Goal: Task Accomplishment & Management: Complete application form

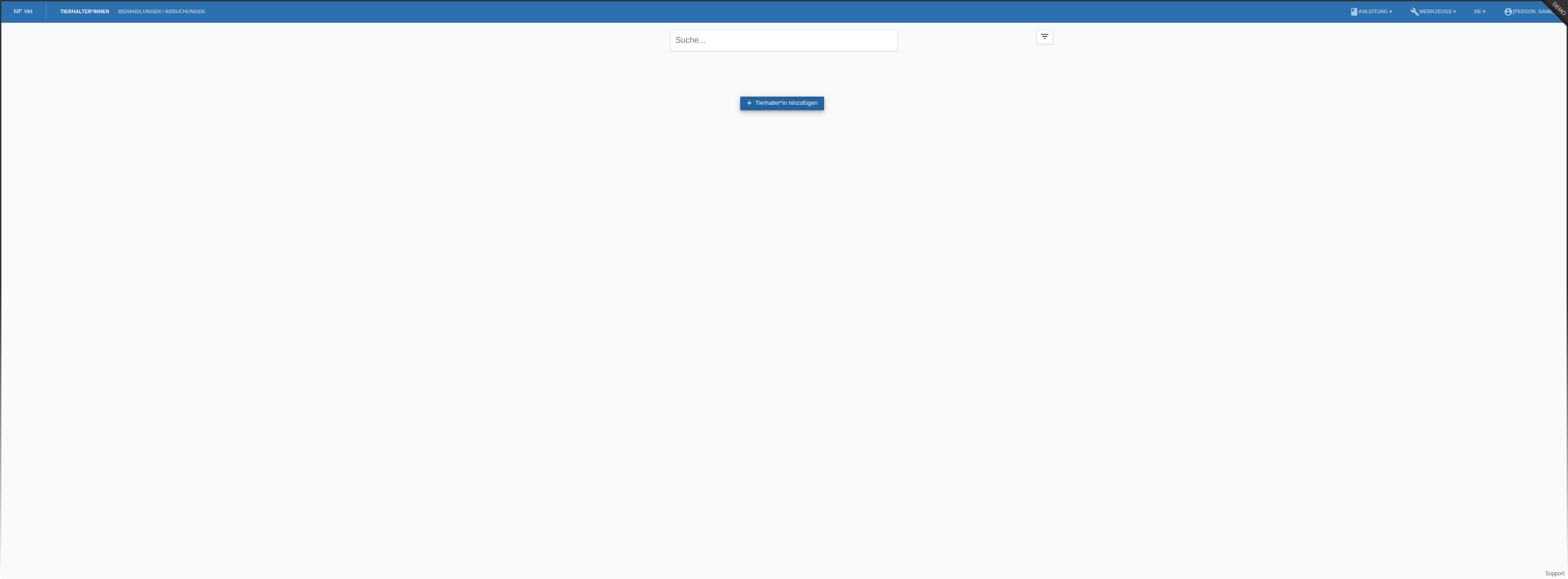
click at [778, 106] on link "add Tierhalter*in hinzufügen" at bounding box center [782, 103] width 84 height 13
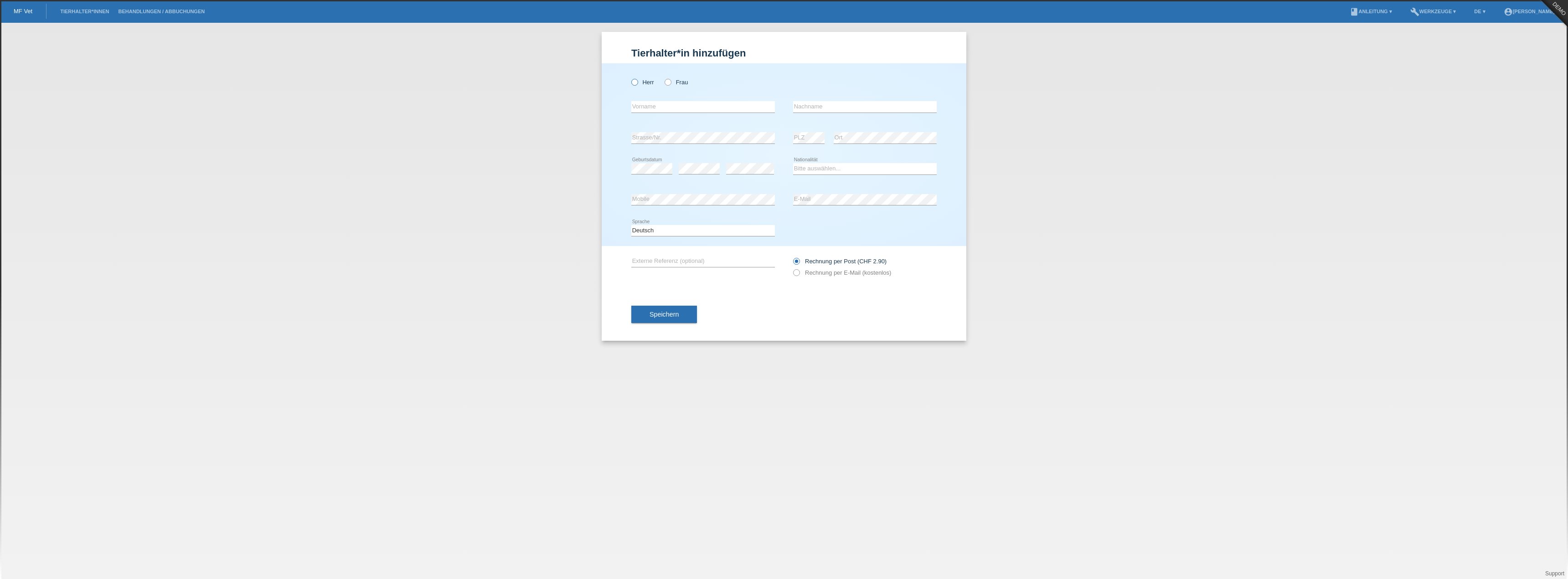
click at [638, 83] on label "Herr" at bounding box center [642, 82] width 23 height 7
click at [637, 83] on input "Herr" at bounding box center [634, 82] width 6 height 6
radio input "true"
click at [647, 104] on input "text" at bounding box center [703, 106] width 144 height 12
type input "Daniel"
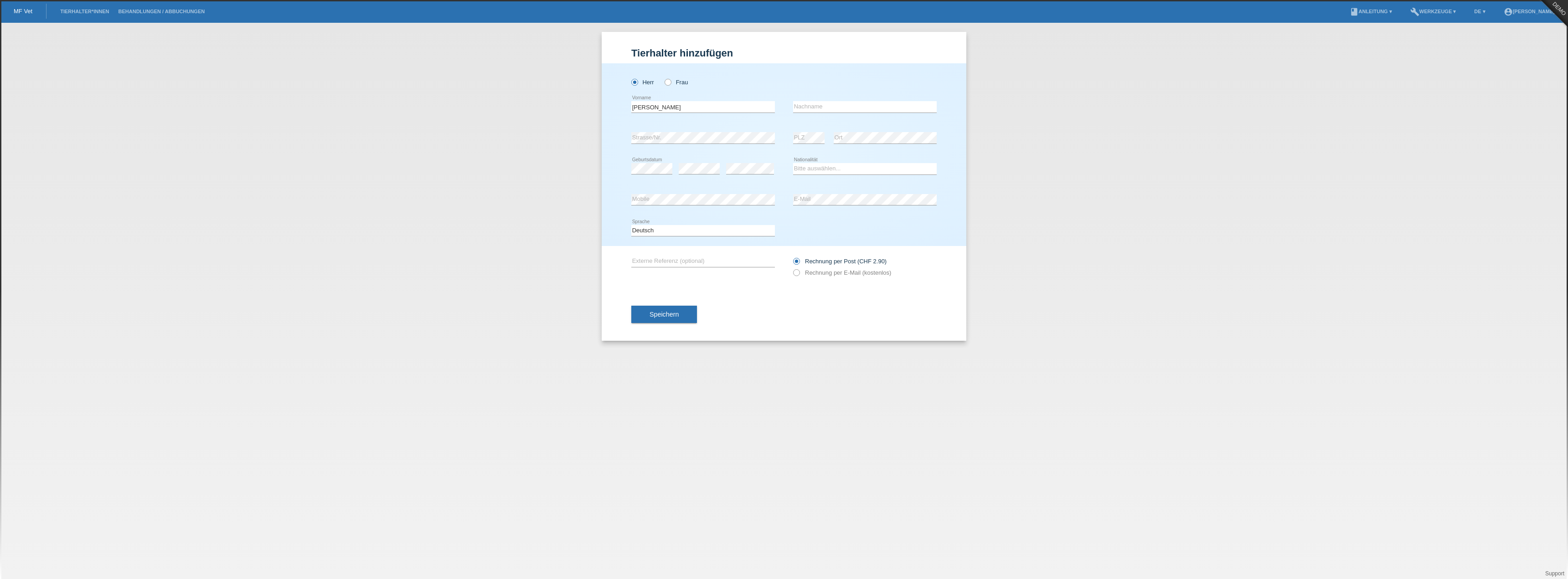
type input "Testmann"
select select "CH"
click at [792, 268] on icon at bounding box center [792, 268] width 0 height 0
click at [797, 273] on input "Rechnung per E-Mail (kostenlos)" at bounding box center [796, 275] width 6 height 12
radio input "true"
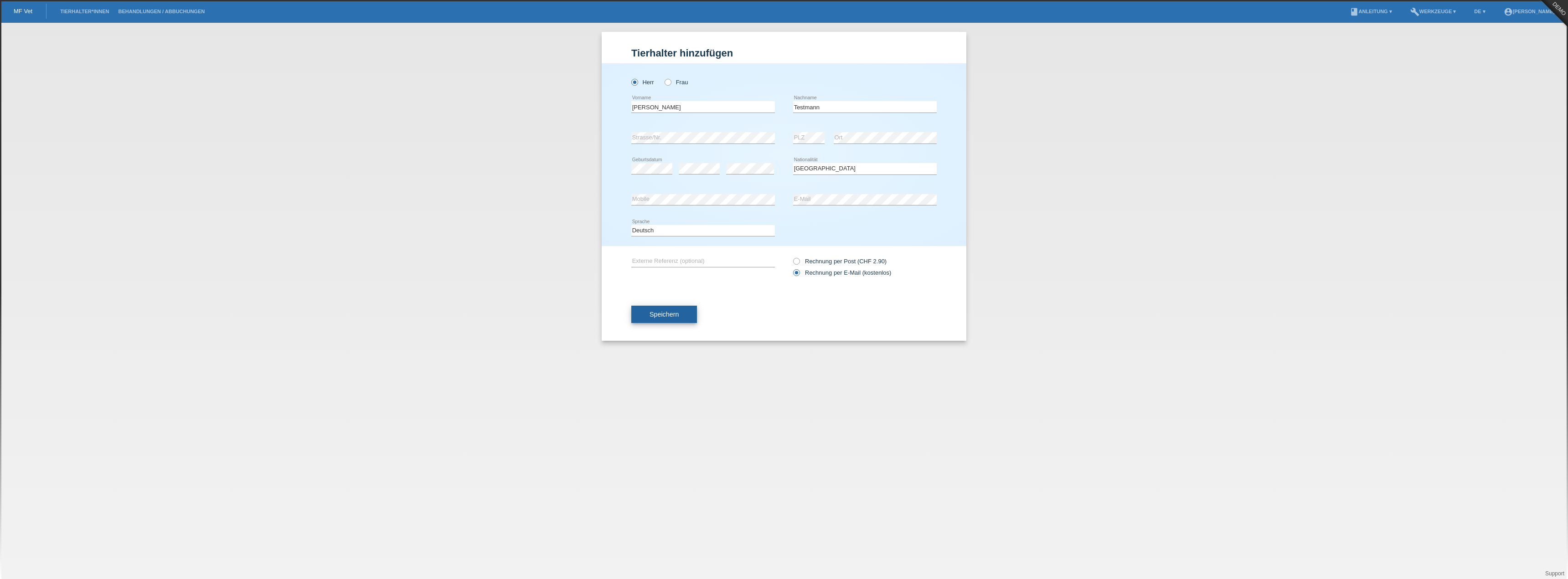
click at [660, 316] on span "Speichern" at bounding box center [664, 314] width 29 height 7
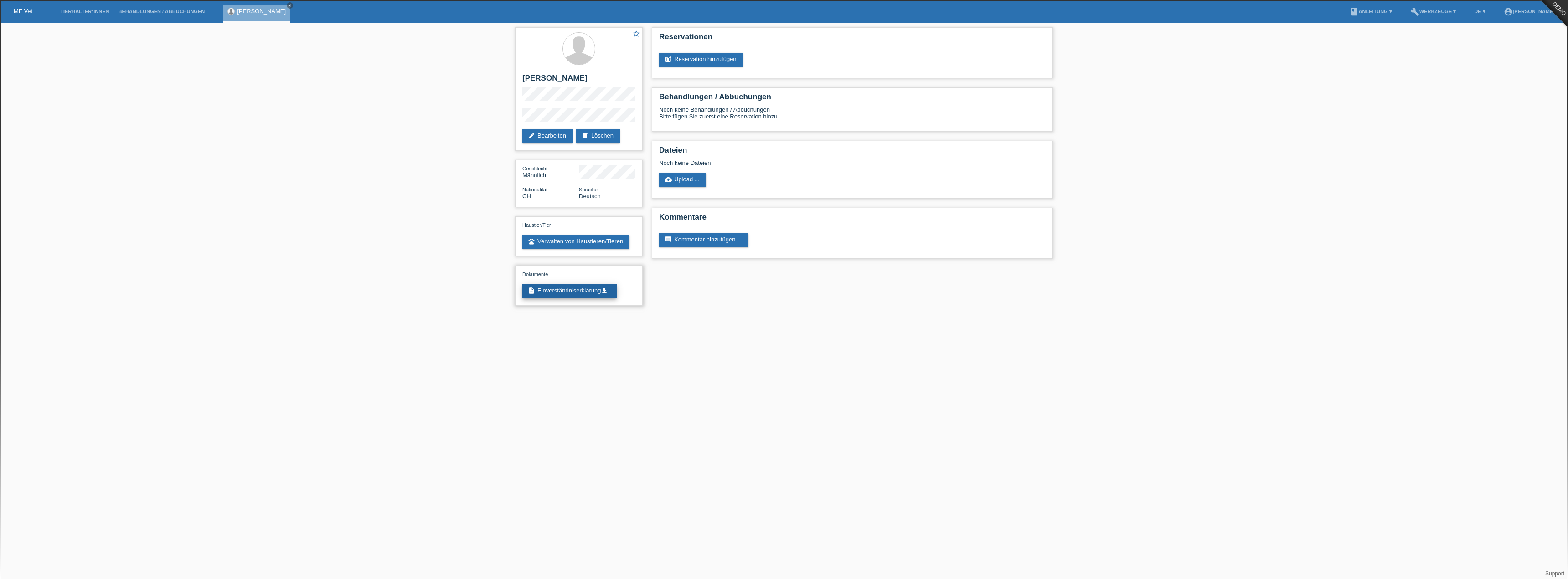
click at [573, 290] on link "description Einverständniserklärung get_app" at bounding box center [569, 291] width 94 height 13
click at [681, 184] on link "cloud_upload Upload ..." at bounding box center [682, 180] width 47 height 13
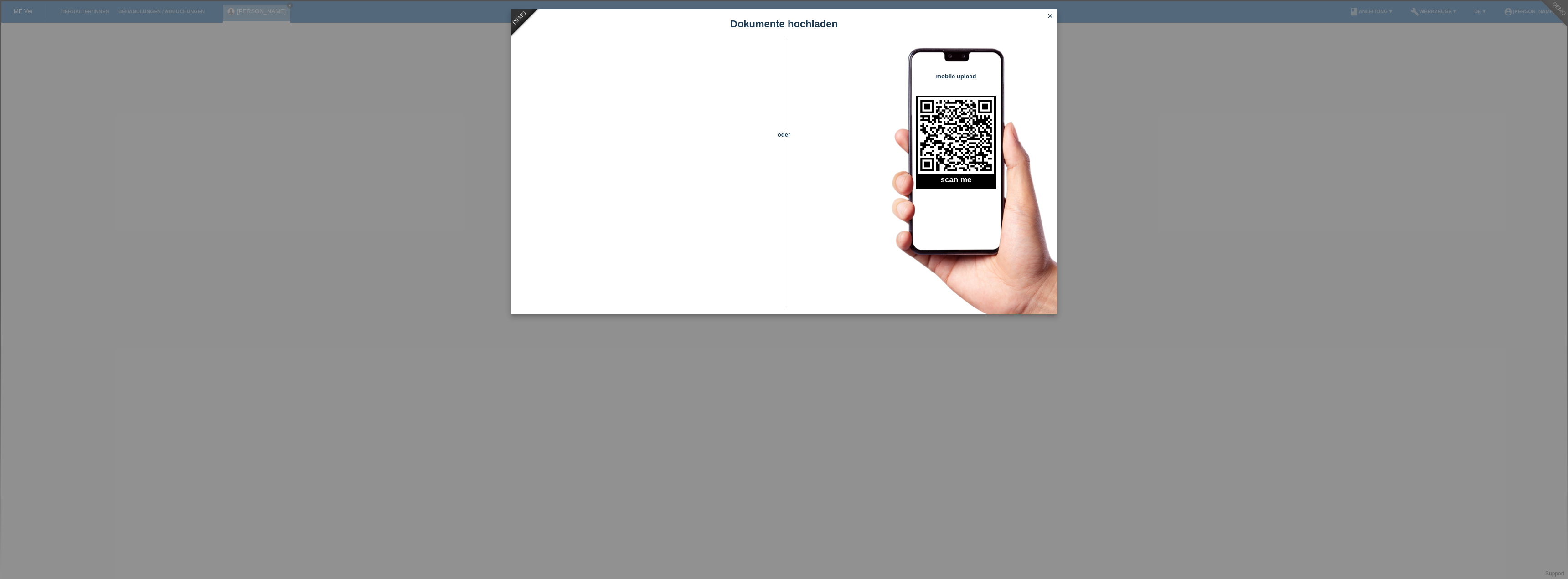
click at [1050, 15] on icon "close" at bounding box center [1050, 16] width 7 height 7
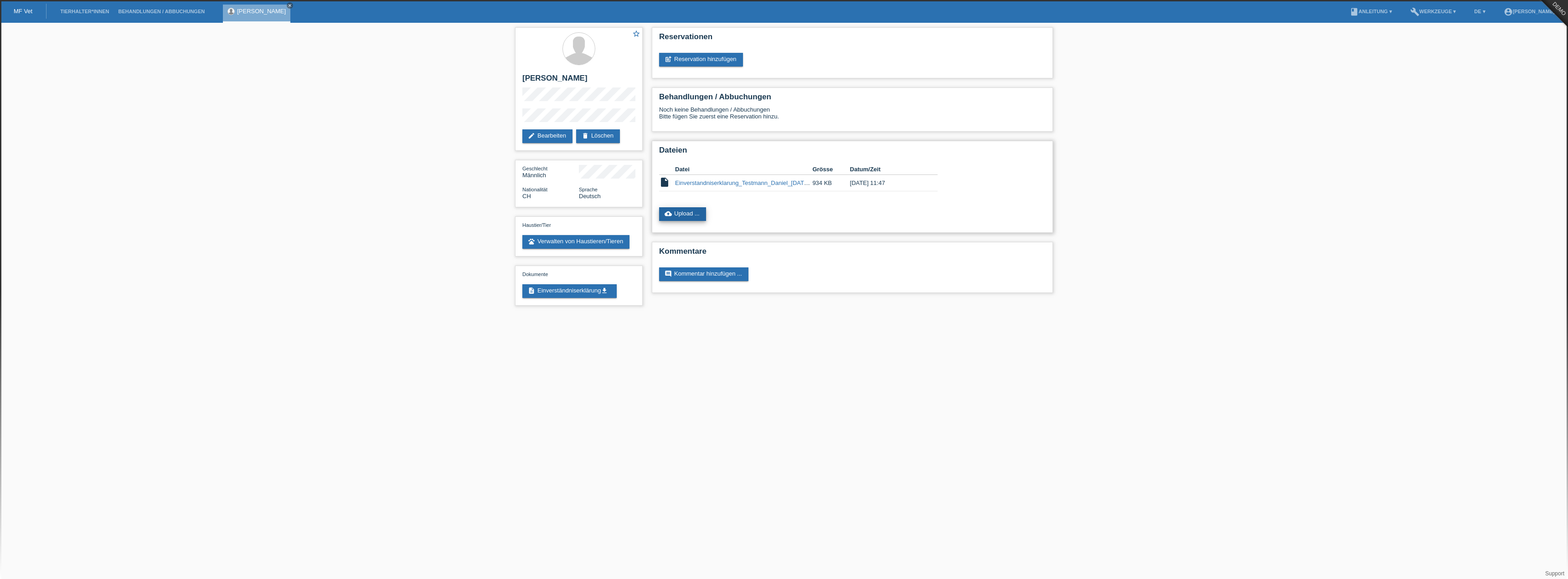
click at [684, 215] on link "cloud_upload Upload ..." at bounding box center [682, 214] width 47 height 13
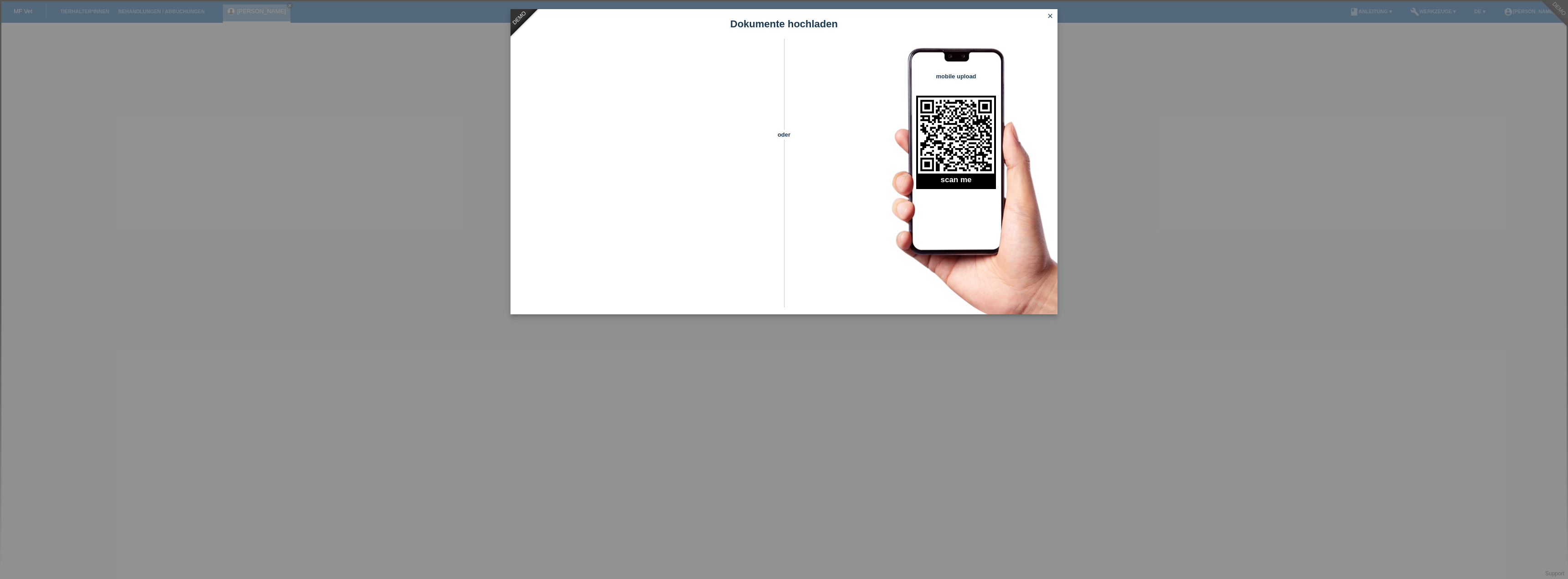
click at [1050, 16] on icon "close" at bounding box center [1050, 16] width 7 height 7
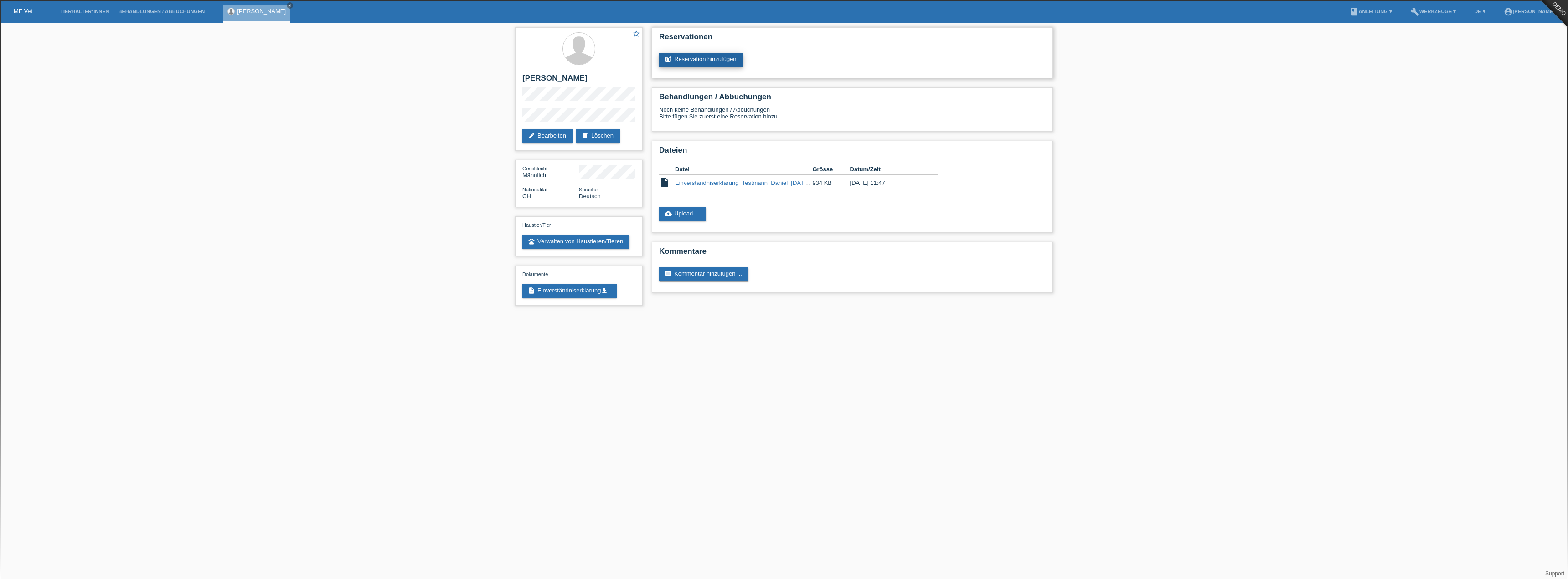
click at [696, 59] on link "post_add Reservation hinzufügen" at bounding box center [701, 60] width 84 height 13
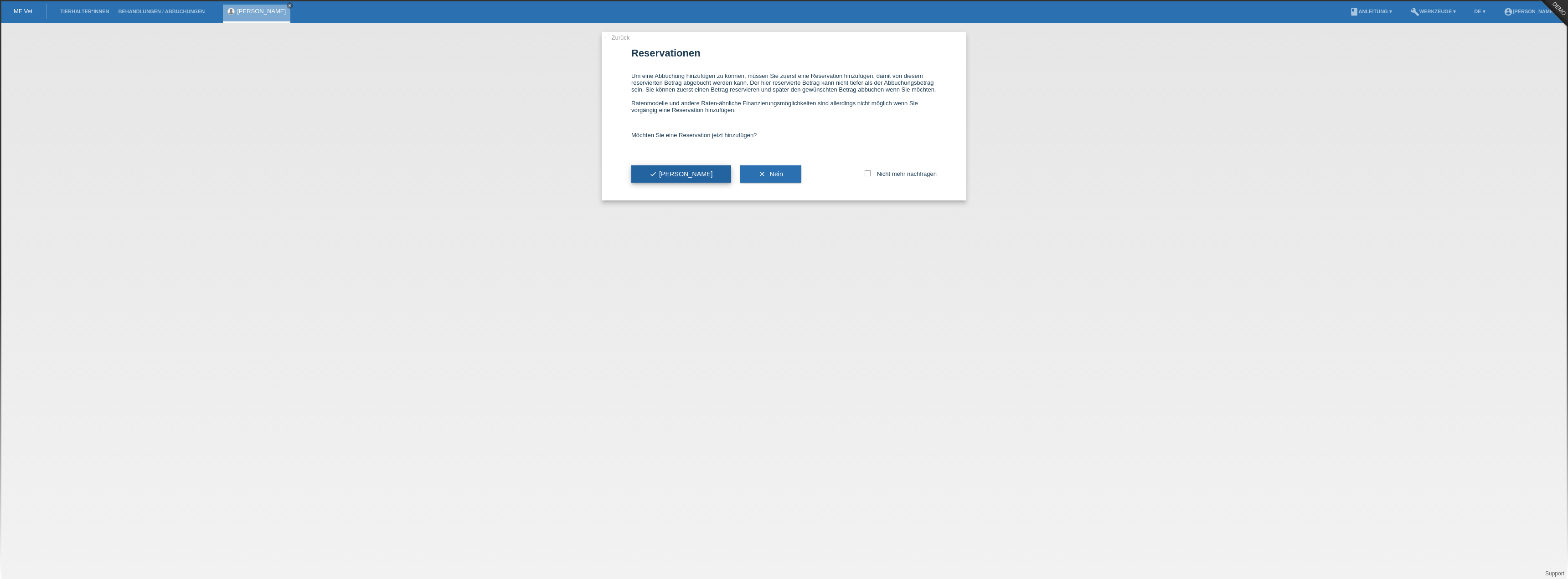
click at [660, 176] on span "check Ja" at bounding box center [681, 174] width 63 height 7
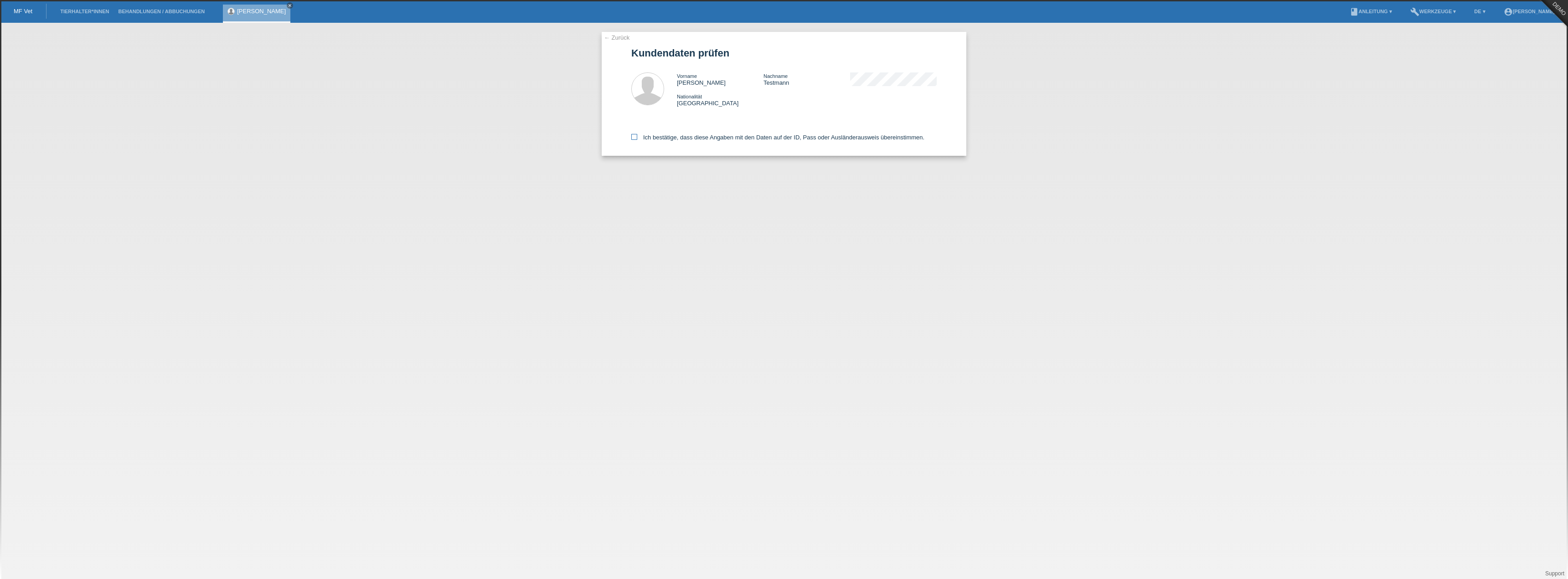
click at [635, 136] on icon at bounding box center [634, 137] width 6 height 6
click at [635, 136] on input "Ich bestätige, dass diese Angaben mit den Daten auf der ID, Pass oder Ausländer…" at bounding box center [634, 137] width 6 height 6
checkbox input "true"
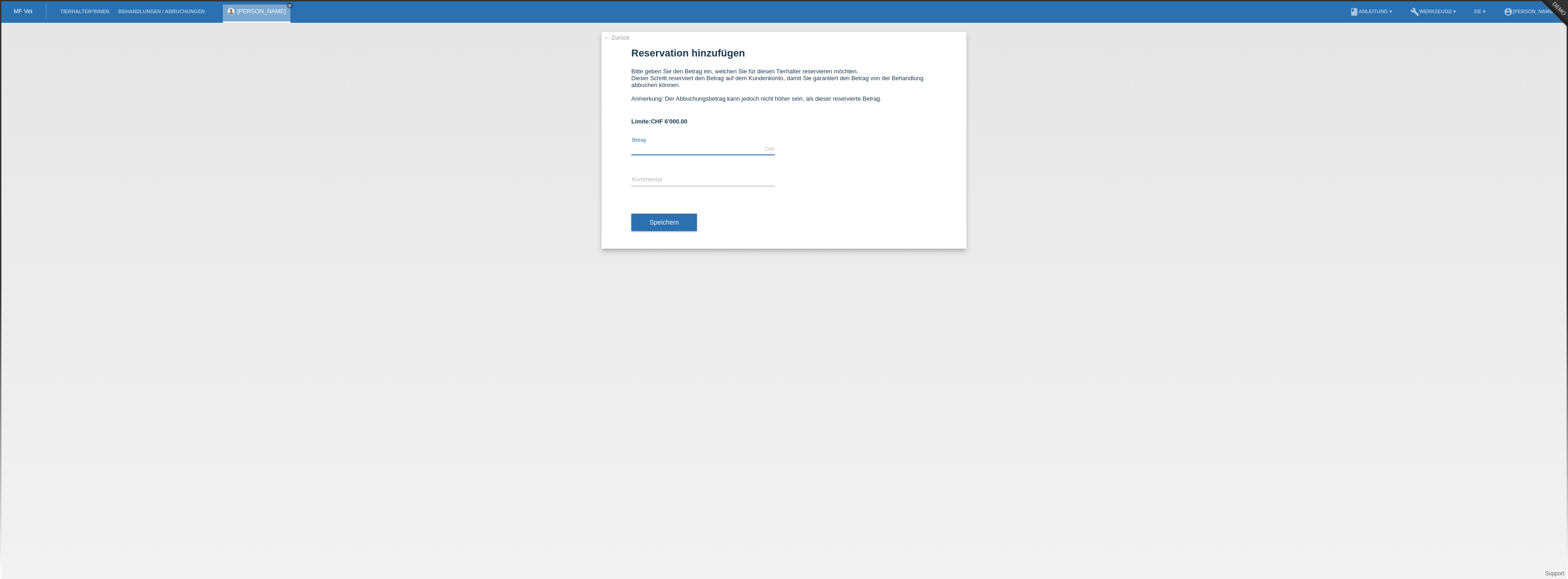
drag, startPoint x: 643, startPoint y: 150, endPoint x: 592, endPoint y: 156, distance: 51.4
click at [643, 150] on input "text" at bounding box center [703, 149] width 144 height 12
type input "3000.00"
click at [645, 179] on input "text" at bounding box center [703, 180] width 144 height 12
type input "Behandlung 1"
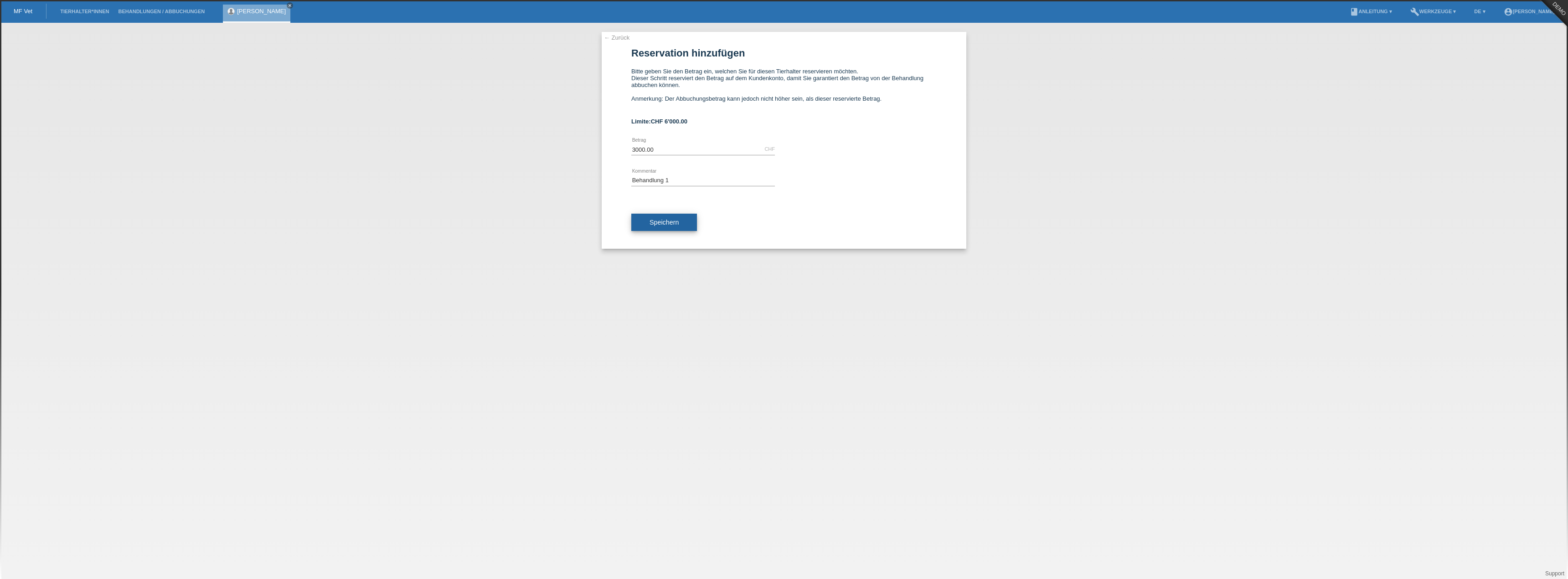
click at [663, 222] on span "Speichern" at bounding box center [664, 222] width 29 height 7
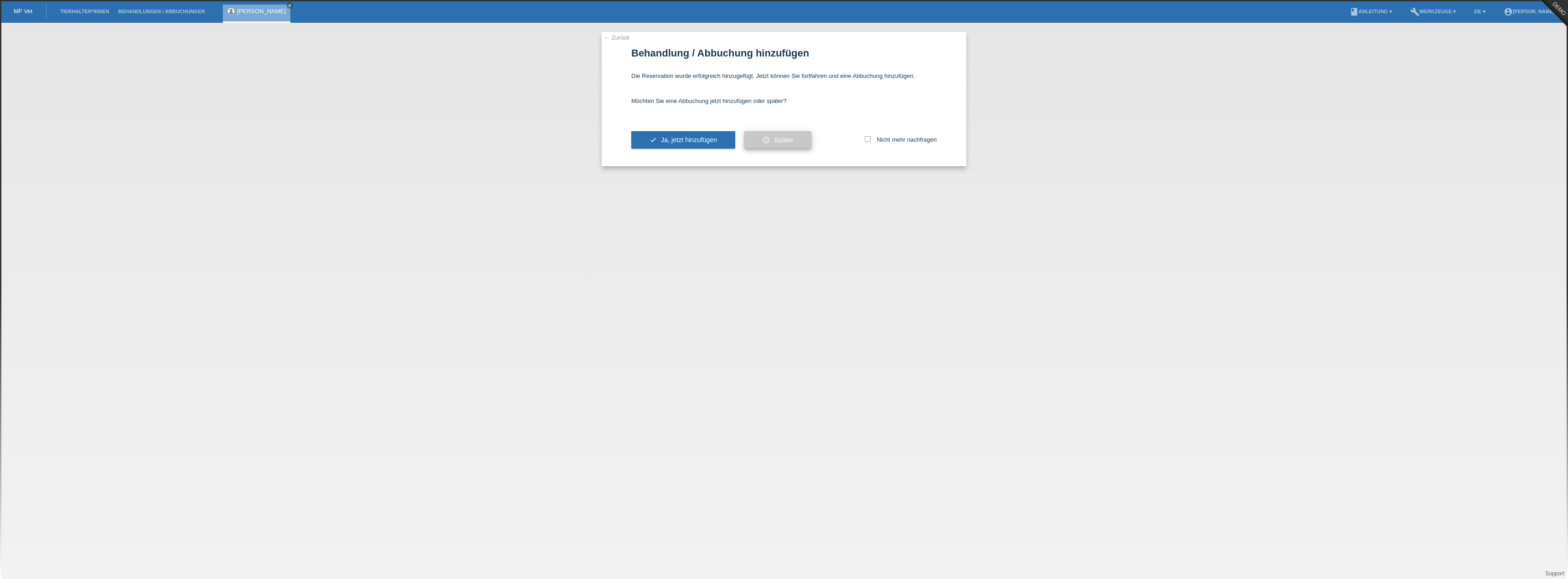
click at [760, 140] on button "schedule Später" at bounding box center [778, 140] width 67 height 17
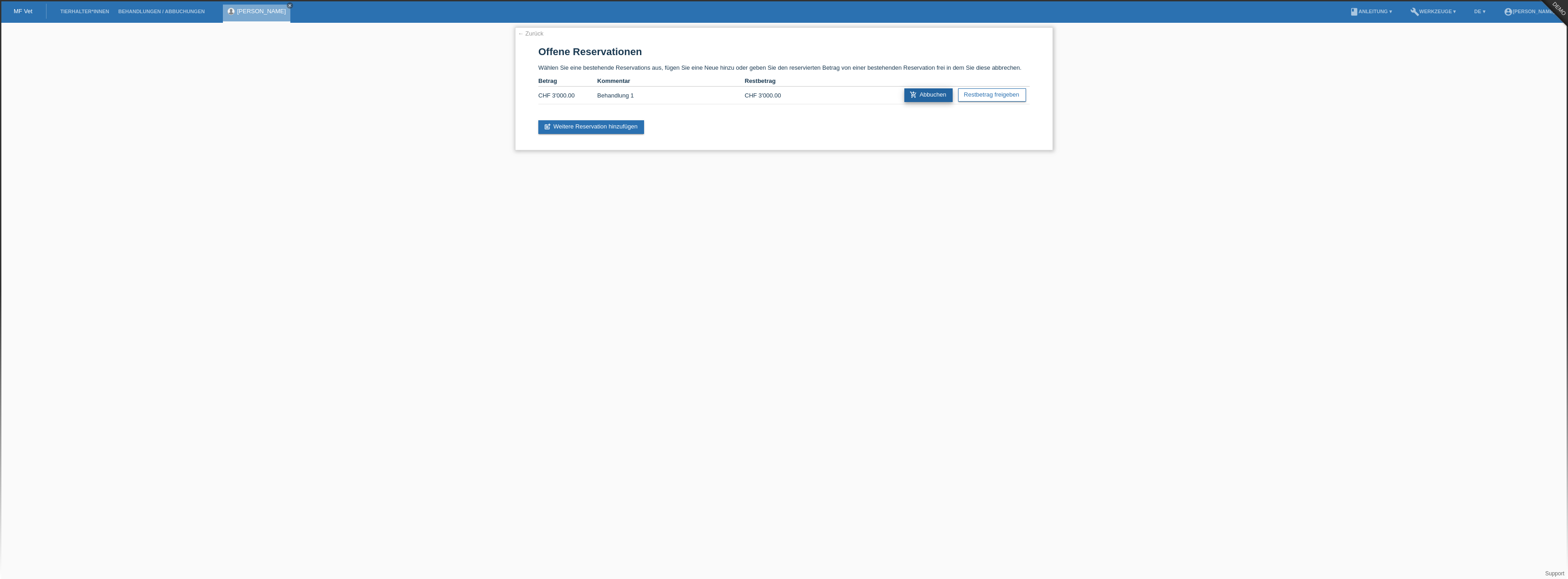
click at [926, 97] on link "add_shopping_cart Abbuchen" at bounding box center [928, 95] width 48 height 13
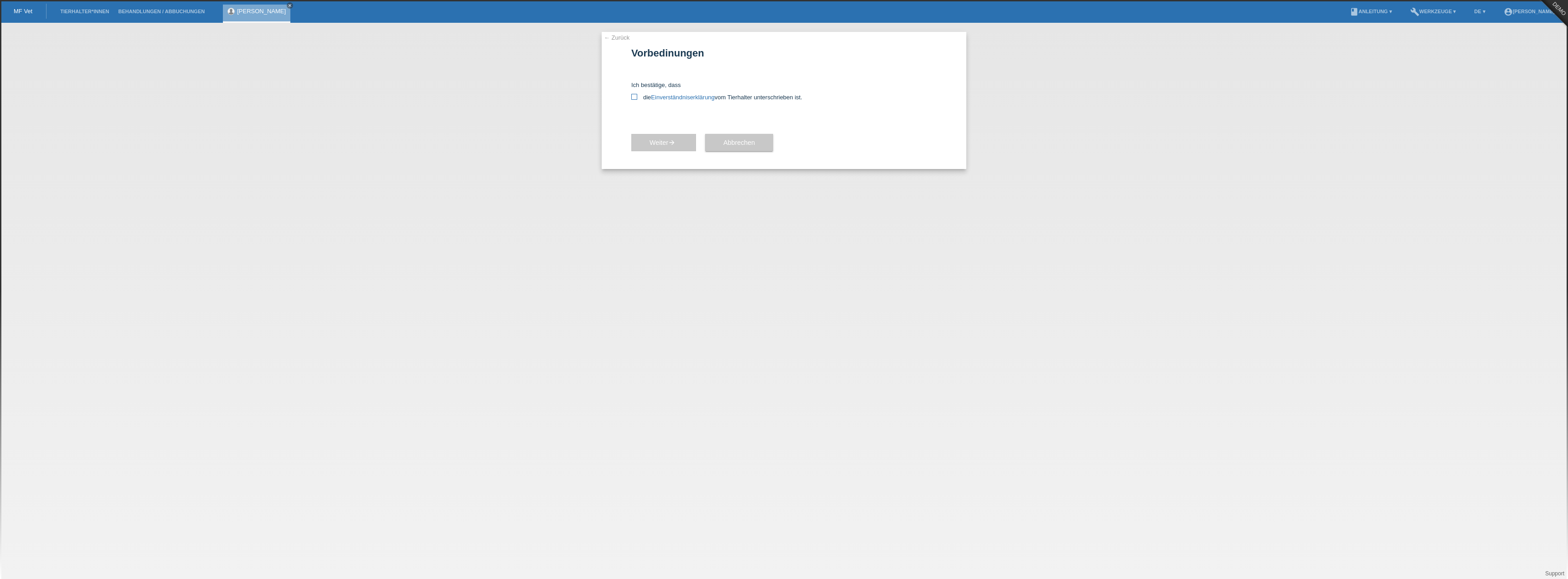
click at [634, 97] on icon at bounding box center [634, 97] width 6 height 6
click at [634, 97] on input "die Einverständniserklärung vom Tierhalter unterschrieben ist." at bounding box center [634, 97] width 6 height 6
checkbox input "true"
click at [660, 139] on span "Weiter arrow_forward" at bounding box center [663, 142] width 28 height 7
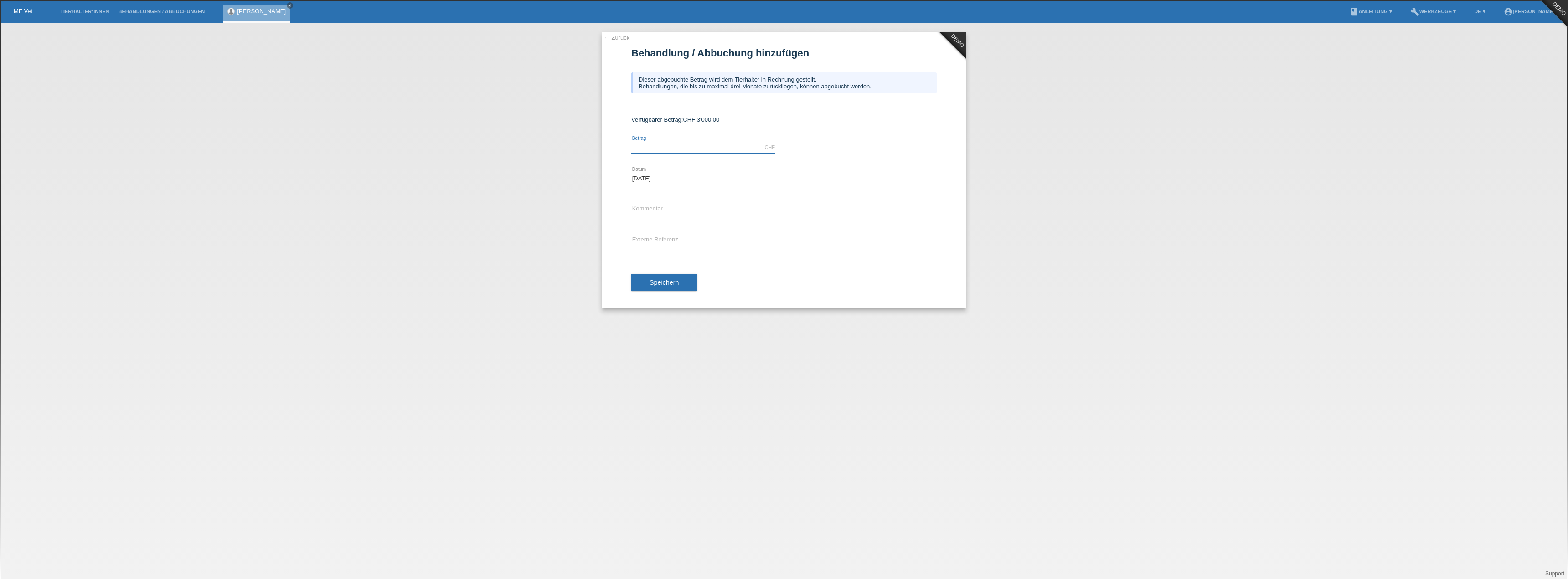
click at [654, 150] on input "text" at bounding box center [703, 147] width 144 height 12
type input "1000.00"
click at [658, 279] on span "Speichern" at bounding box center [664, 282] width 29 height 7
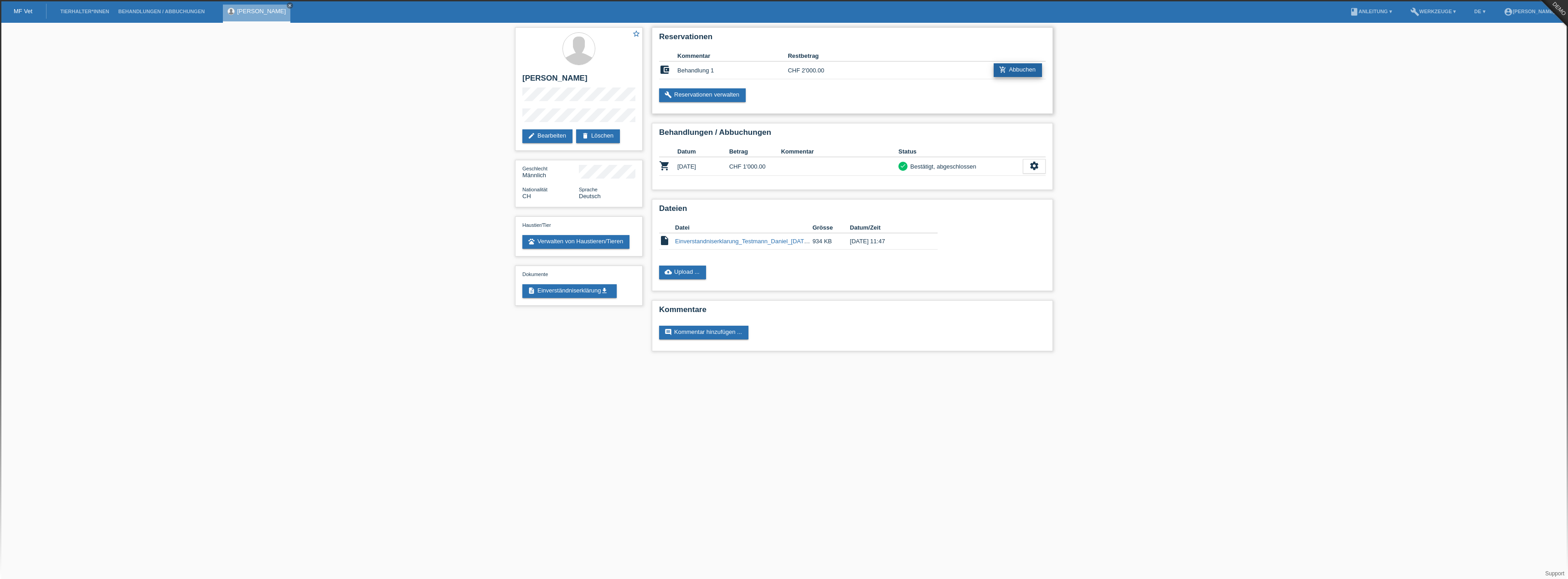
click at [1009, 71] on link "add_shopping_cart Abbuchen" at bounding box center [1017, 70] width 48 height 13
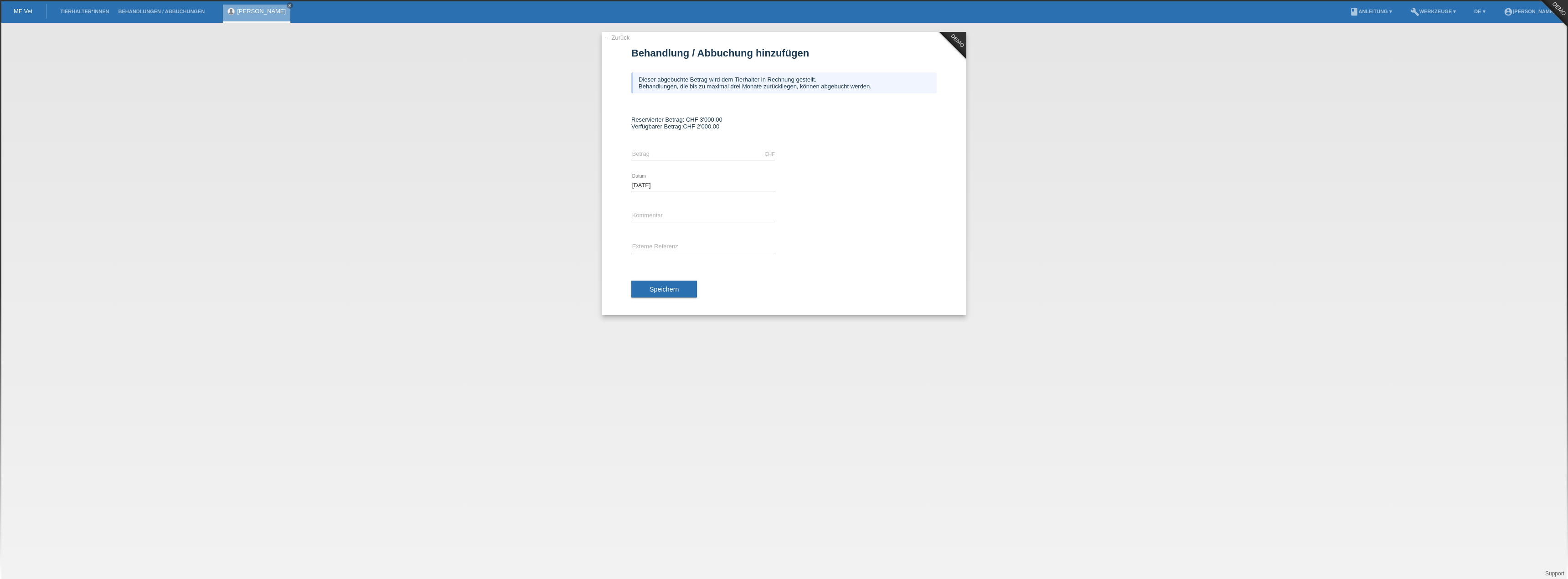
click at [516, 156] on div "← Zurück DEMO Behandlung / Abbuchung hinzufügen Dieser abgebuchte Betrag wird d…" at bounding box center [784, 300] width 1568 height 556
click at [621, 37] on link "← Zurück" at bounding box center [617, 37] width 26 height 7
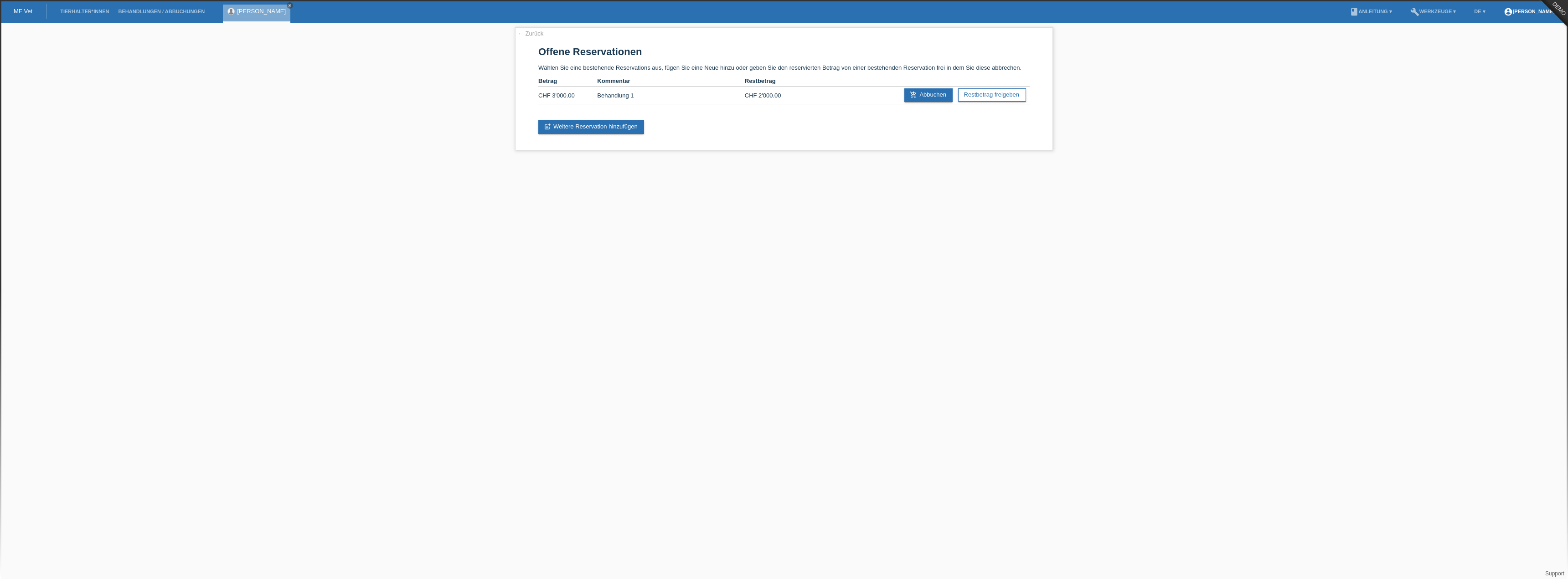
click at [1516, 13] on link "account_circle [PERSON_NAME] ▾" at bounding box center [1531, 11] width 65 height 5
click at [1455, 59] on link "Logout" at bounding box center [1457, 62] width 18 height 7
